Goal: Find specific page/section: Find specific page/section

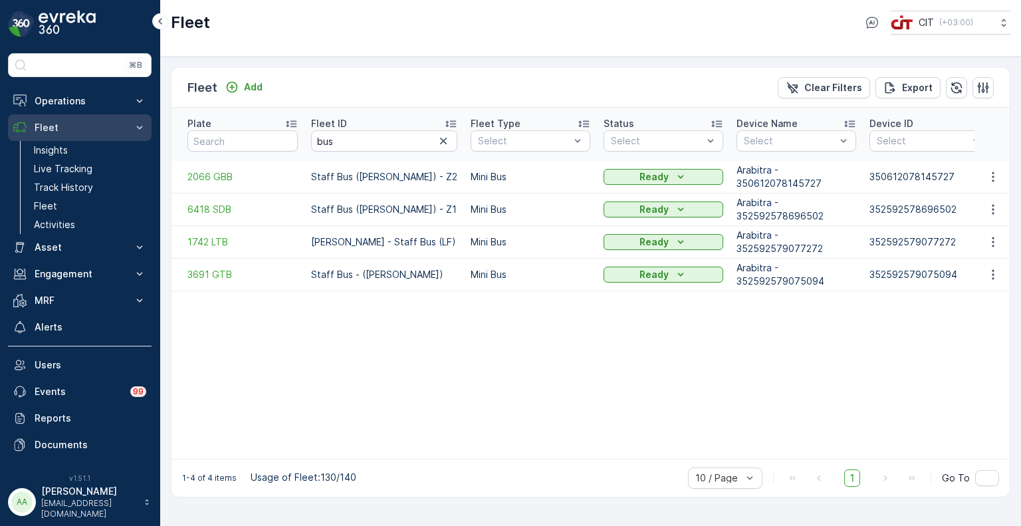
click at [64, 127] on p "Fleet" at bounding box center [80, 127] width 90 height 13
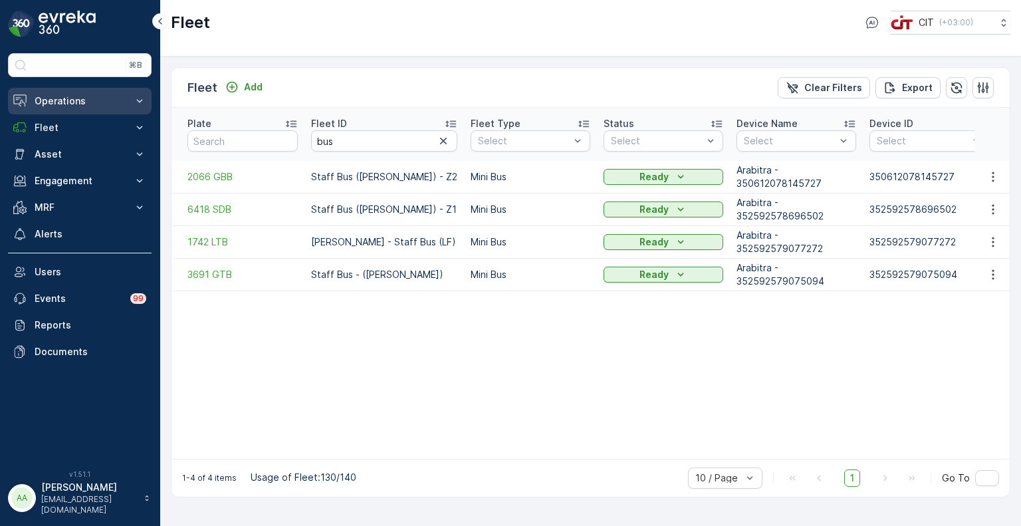
click at [71, 100] on p "Operations" at bounding box center [80, 100] width 90 height 13
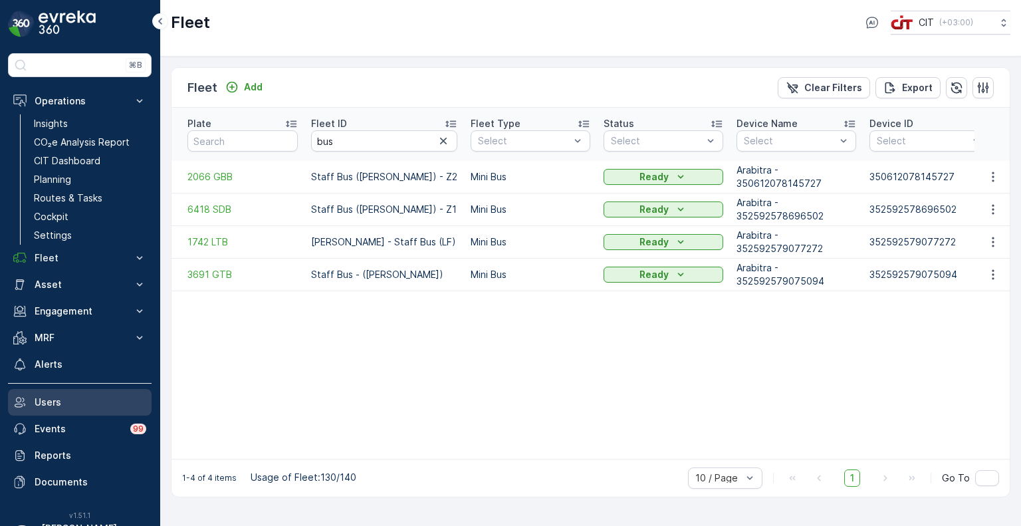
click at [54, 405] on p "Users" at bounding box center [91, 401] width 112 height 13
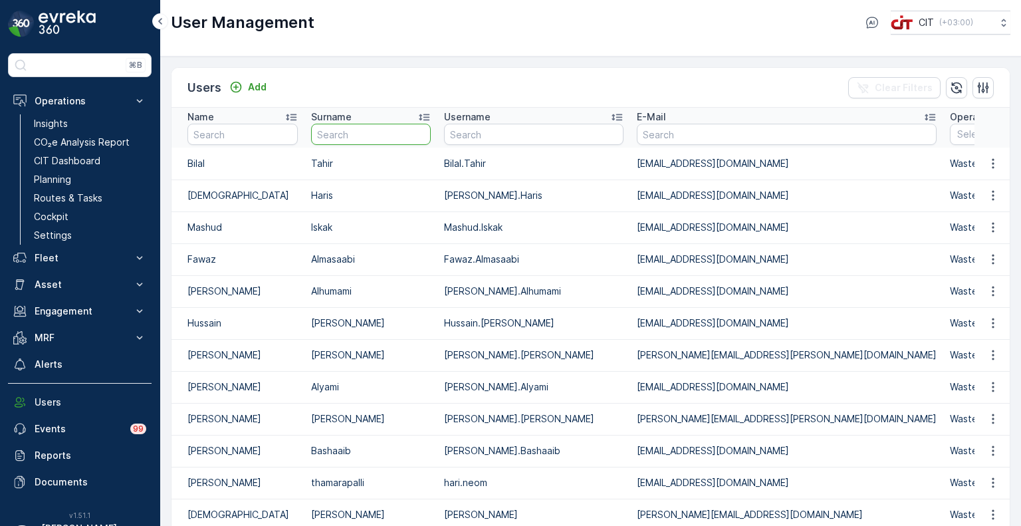
click at [346, 140] on input "text" at bounding box center [371, 134] width 120 height 21
click at [271, 135] on input "text" at bounding box center [242, 134] width 110 height 21
type input "ibr"
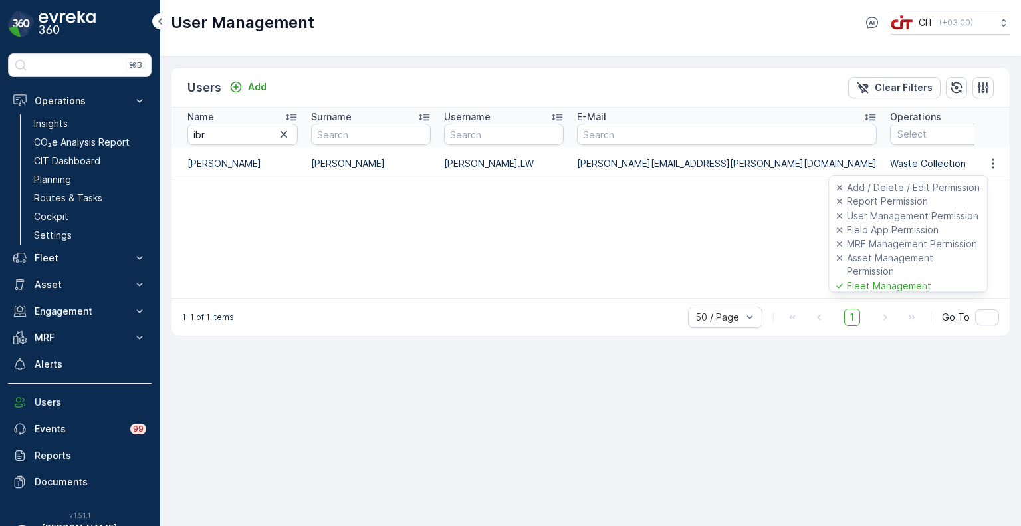
scroll to position [66, 0]
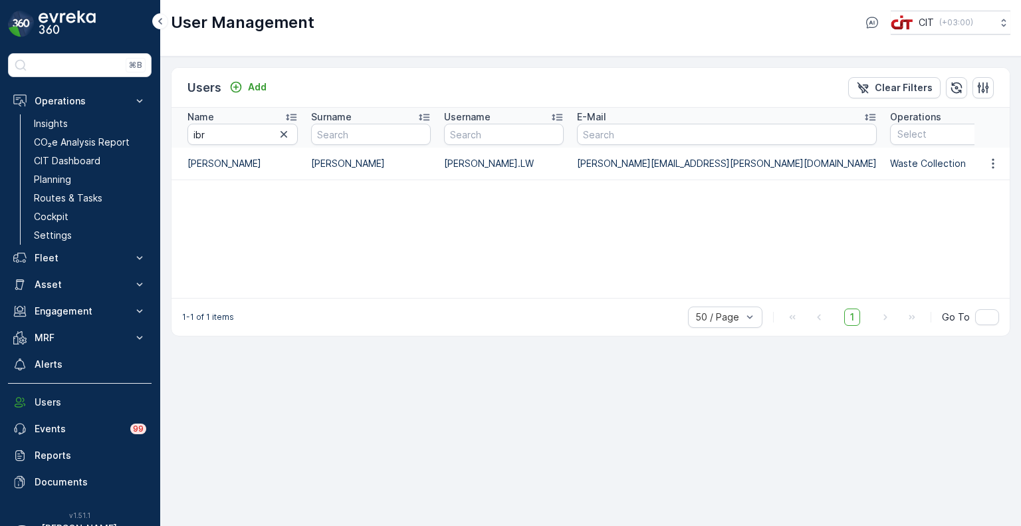
click at [289, 228] on div "Name ibr Surname Username E-Mail Operations Select Permissions Last Login Time …" at bounding box center [590, 203] width 838 height 190
click at [68, 110] on button "Operations" at bounding box center [80, 101] width 144 height 27
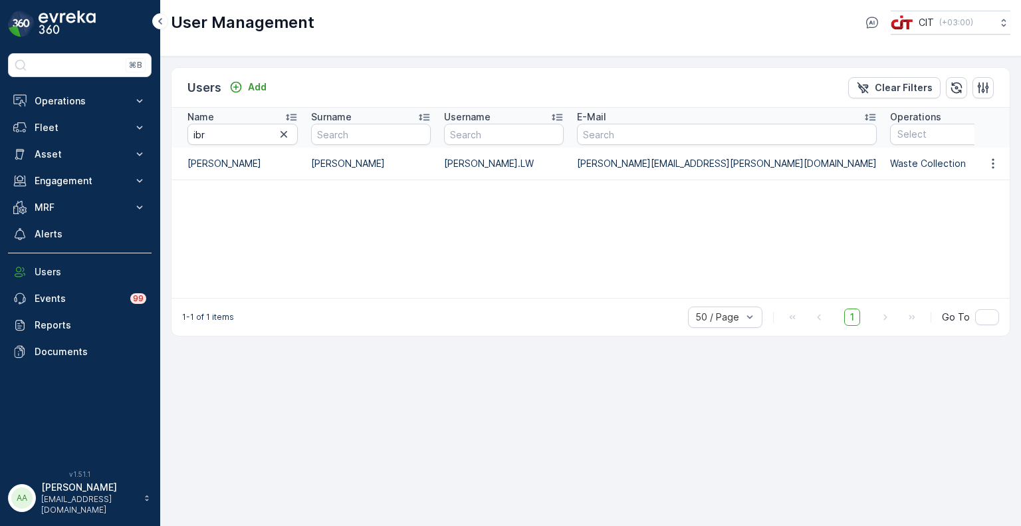
click at [53, 34] on img at bounding box center [67, 24] width 57 height 27
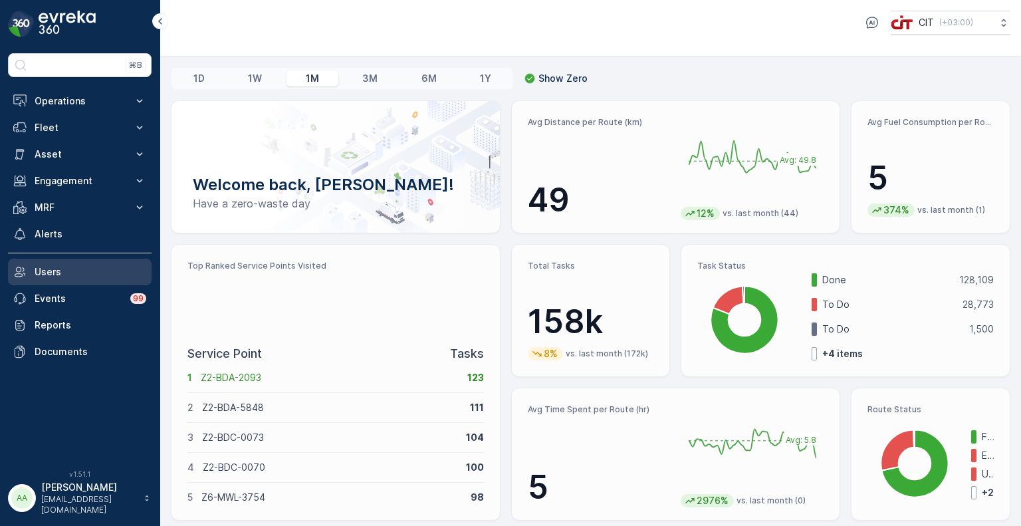
drag, startPoint x: 48, startPoint y: 268, endPoint x: 56, endPoint y: 271, distance: 9.0
click at [48, 268] on p "Users" at bounding box center [91, 271] width 112 height 13
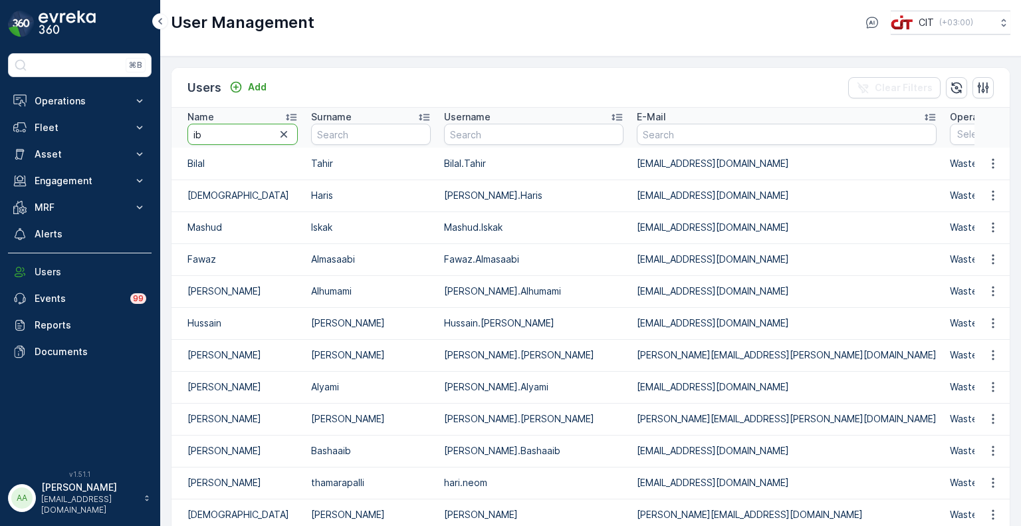
type input "ibr"
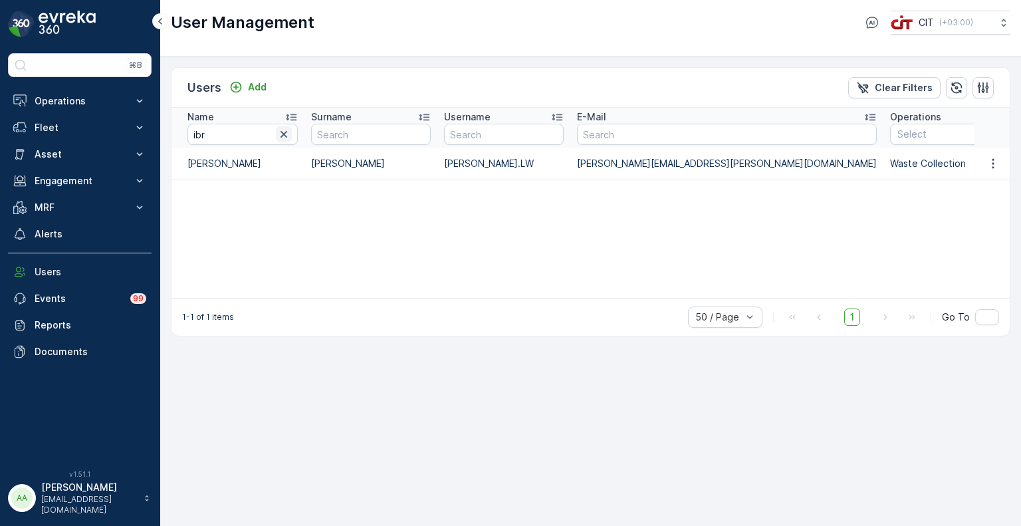
click at [282, 131] on icon "button" at bounding box center [283, 134] width 13 height 13
